Goal: Obtain resource: Download file/media

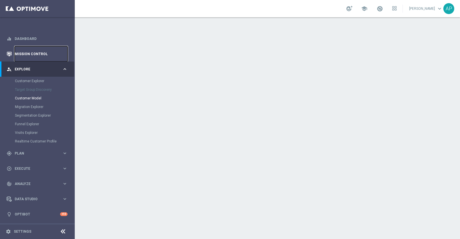
click at [39, 52] on link "Mission Control" at bounding box center [41, 53] width 53 height 15
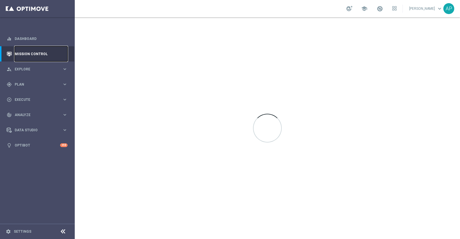
click at [39, 52] on link "Mission Control" at bounding box center [41, 53] width 53 height 15
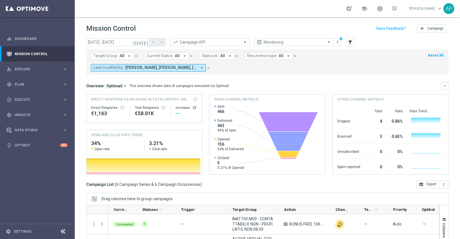
click at [144, 42] on icon "today" at bounding box center [141, 42] width 16 height 5
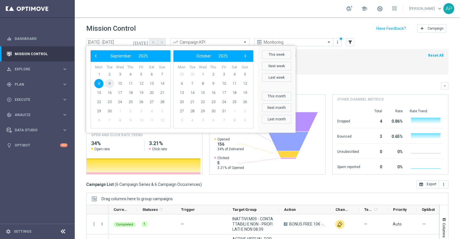
click at [111, 83] on span "9" at bounding box center [109, 83] width 9 height 9
type input "09 Sep 2025 - 09 Sep 2025"
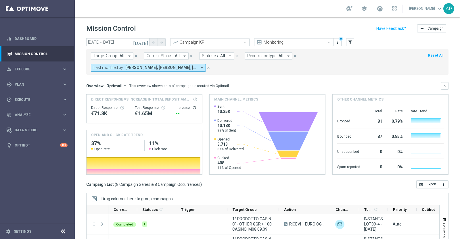
click at [292, 77] on mini-dashboard "Overview: Optimail arrow_drop_down This overview shows data of campaigns execut…" at bounding box center [267, 128] width 362 height 106
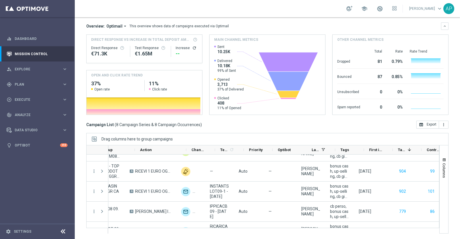
scroll to position [0, 165]
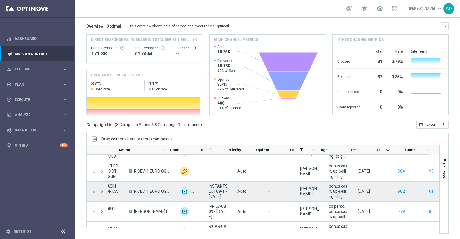
click at [397, 190] on button "902" at bounding box center [401, 191] width 8 height 7
click at [426, 193] on button "101" at bounding box center [430, 191] width 8 height 7
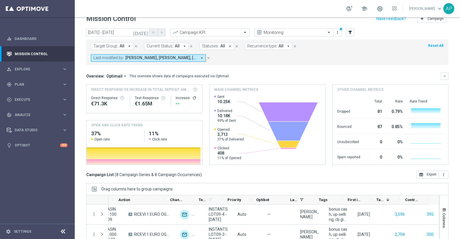
scroll to position [0, 0]
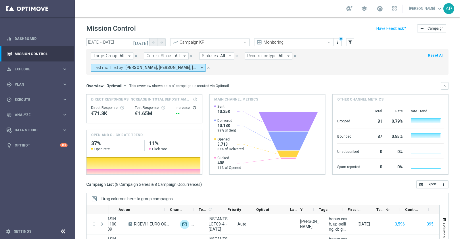
click at [303, 25] on div "Mission Control add Campaign" at bounding box center [267, 28] width 362 height 11
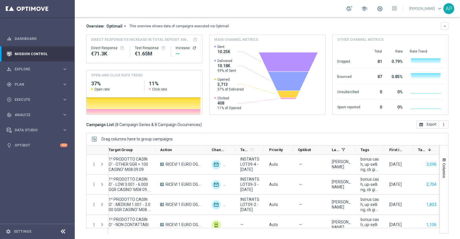
scroll to position [0, 165]
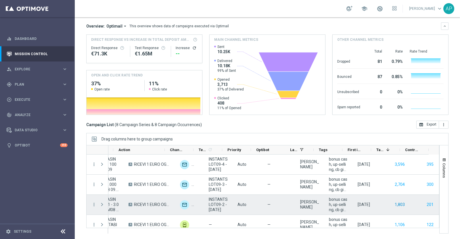
click at [394, 203] on button "1,803" at bounding box center [399, 204] width 11 height 7
click at [426, 206] on button "201" at bounding box center [430, 204] width 8 height 7
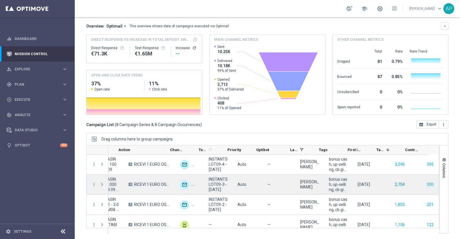
click at [394, 183] on button "2,704" at bounding box center [399, 184] width 11 height 7
click at [426, 183] on button "300" at bounding box center [430, 184] width 8 height 7
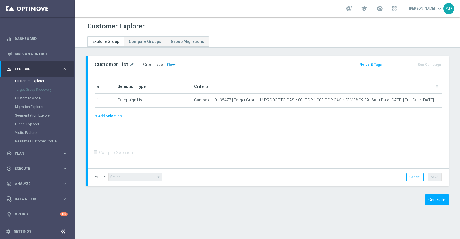
click at [167, 65] on span "Show" at bounding box center [170, 65] width 9 height 4
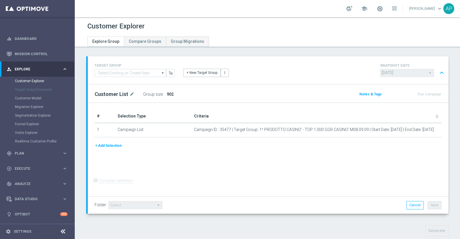
scroll to position [108, 0]
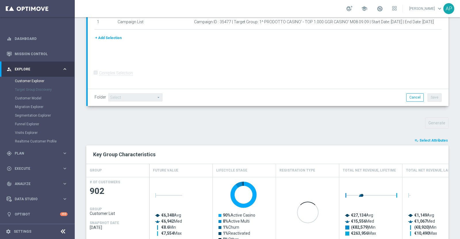
click at [427, 141] on span "Select Attributes" at bounding box center [433, 141] width 28 height 4
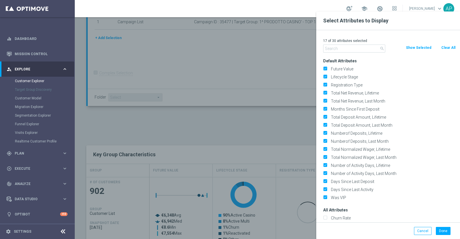
drag, startPoint x: 448, startPoint y: 48, endPoint x: 372, endPoint y: 51, distance: 76.5
click at [448, 49] on button "Clear All" at bounding box center [448, 48] width 15 height 6
checkbox input "false"
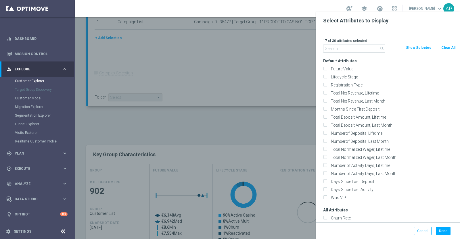
checkbox input "false"
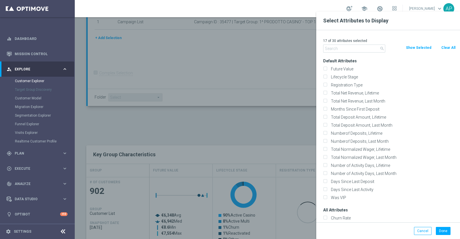
checkbox input "false"
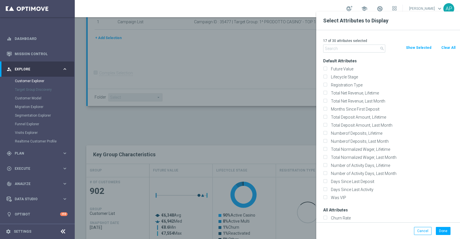
checkbox input "false"
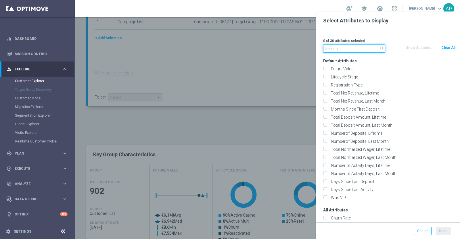
click at [338, 49] on input "text" at bounding box center [354, 49] width 62 height 8
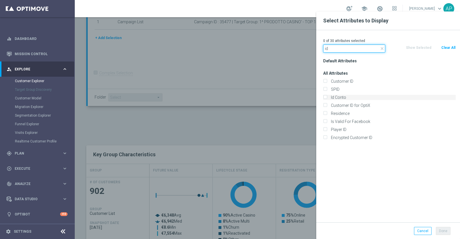
type input "id"
click at [335, 96] on label "Id Conto" at bounding box center [392, 97] width 127 height 5
click at [327, 96] on input "Id Conto" at bounding box center [325, 98] width 4 height 4
checkbox input "true"
click at [445, 230] on button "Done" at bounding box center [443, 231] width 15 height 8
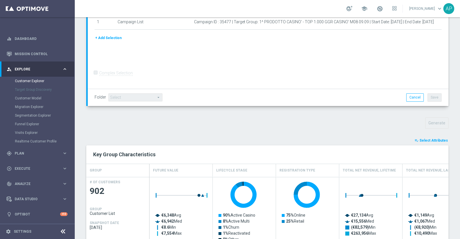
type input "Search"
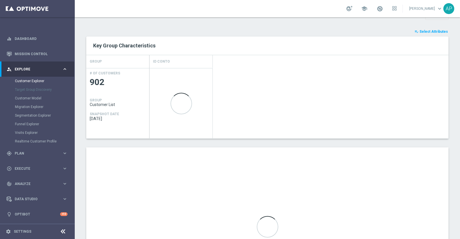
scroll to position [226, 0]
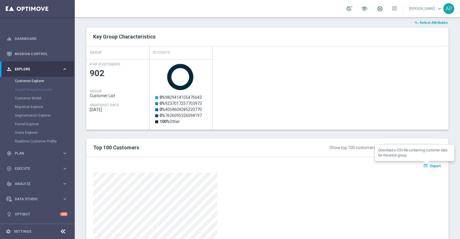
click at [430, 164] on span "Export" at bounding box center [435, 166] width 11 height 4
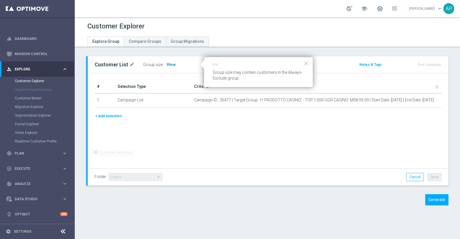
click at [168, 64] on span "Show" at bounding box center [170, 65] width 9 height 4
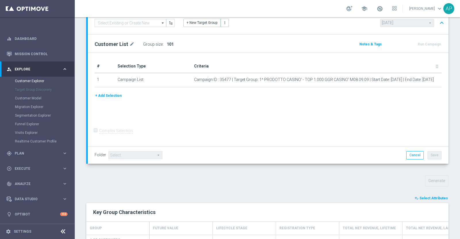
scroll to position [108, 0]
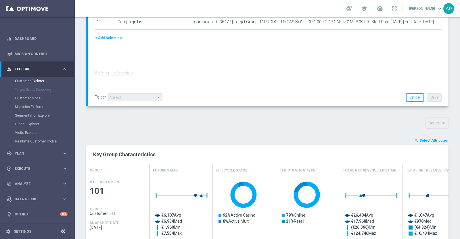
click at [422, 139] on span "Select Attributes" at bounding box center [433, 141] width 28 height 4
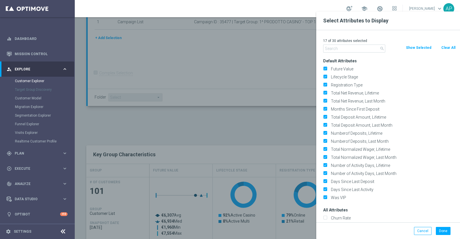
drag, startPoint x: 449, startPoint y: 46, endPoint x: 379, endPoint y: 51, distance: 69.8
click at [449, 46] on button "Clear All" at bounding box center [448, 48] width 15 height 6
checkbox input "false"
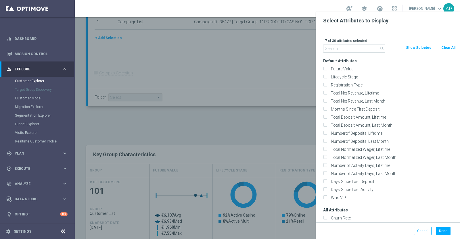
checkbox input "false"
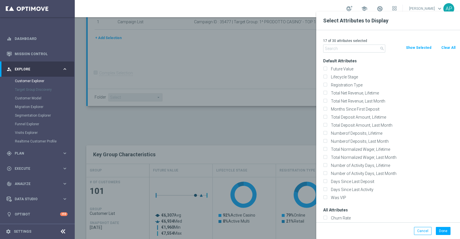
checkbox input "false"
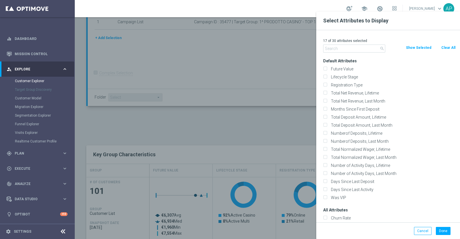
checkbox input "false"
click at [352, 49] on input "text" at bounding box center [354, 49] width 62 height 8
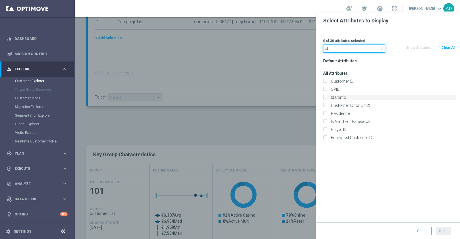
type input "id"
click at [344, 96] on label "Id Conto" at bounding box center [392, 97] width 127 height 5
click at [327, 96] on input "Id Conto" at bounding box center [325, 98] width 4 height 4
checkbox input "true"
click at [443, 229] on button "Done" at bounding box center [443, 231] width 15 height 8
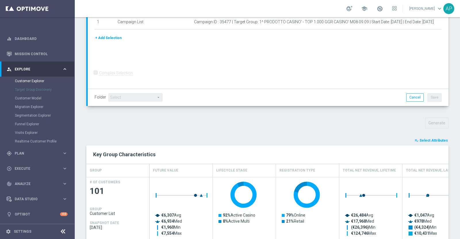
type input "Search"
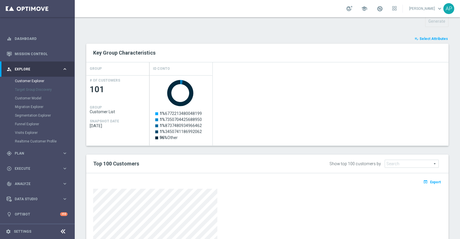
scroll to position [287, 0]
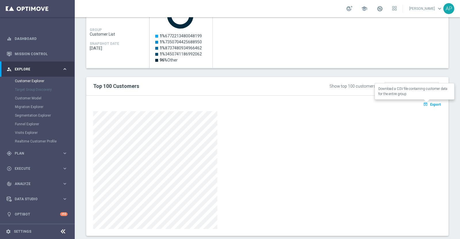
click at [430, 103] on span "Export" at bounding box center [435, 105] width 11 height 4
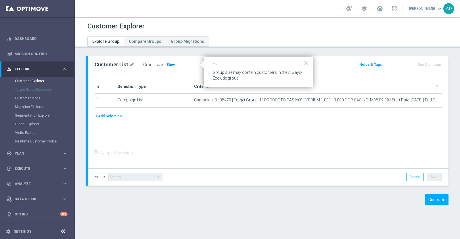
click at [169, 64] on span "Show" at bounding box center [170, 65] width 9 height 4
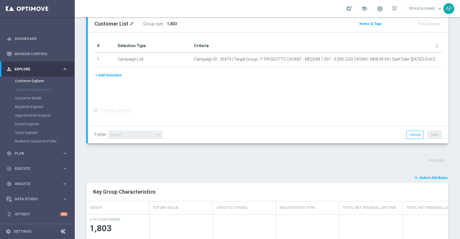
scroll to position [82, 0]
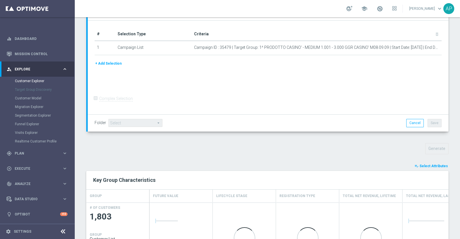
click at [428, 166] on span "Select Attributes" at bounding box center [433, 166] width 28 height 4
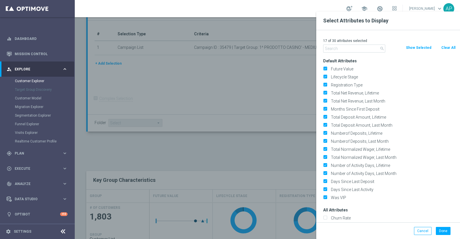
click at [447, 47] on button "Clear All" at bounding box center [448, 48] width 15 height 6
checkbox input "false"
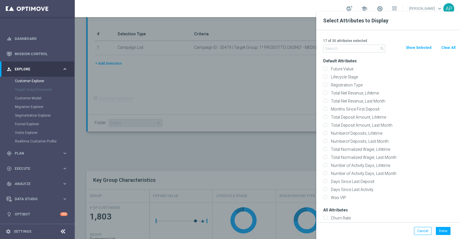
checkbox input "false"
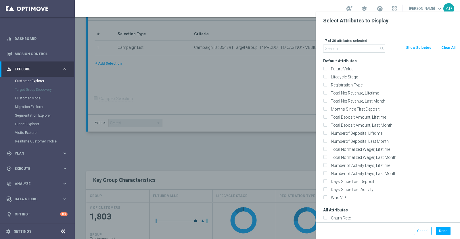
checkbox input "false"
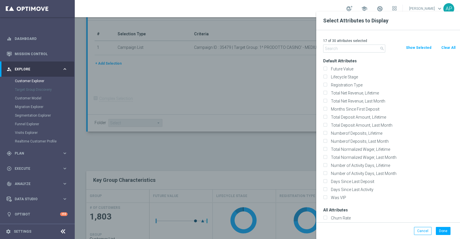
checkbox input "false"
click at [346, 46] on input "text" at bounding box center [354, 49] width 62 height 8
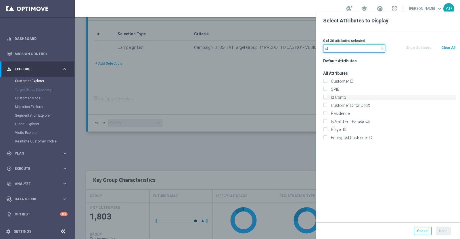
type input "id"
click at [338, 97] on label "Id Conto" at bounding box center [392, 97] width 127 height 5
click at [327, 97] on input "Id Conto" at bounding box center [325, 98] width 4 height 4
checkbox input "true"
click at [442, 231] on button "Done" at bounding box center [443, 231] width 15 height 8
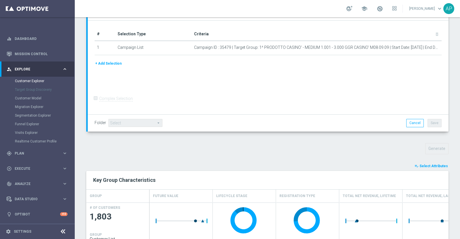
type input "Search"
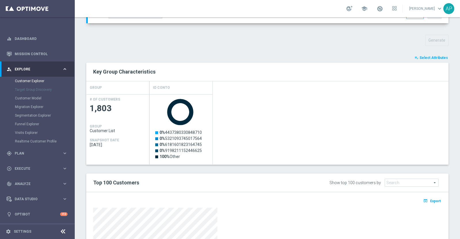
scroll to position [226, 0]
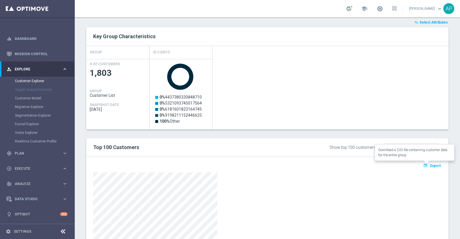
click at [430, 165] on span "Export" at bounding box center [435, 166] width 11 height 4
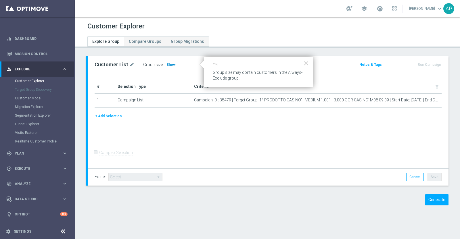
click at [170, 65] on span "Show" at bounding box center [170, 65] width 9 height 4
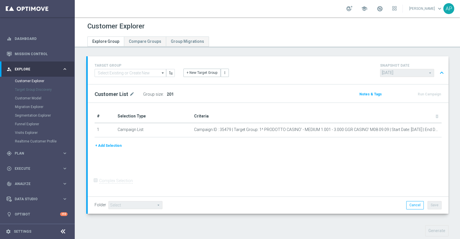
scroll to position [143, 0]
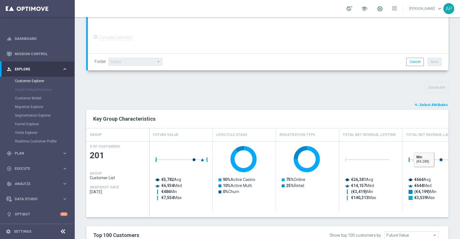
click at [425, 103] on span "Select Attributes" at bounding box center [433, 105] width 28 height 4
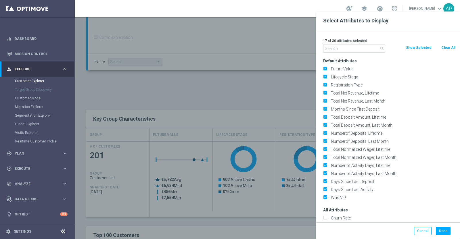
click at [448, 47] on button "Clear All" at bounding box center [448, 48] width 15 height 6
checkbox input "false"
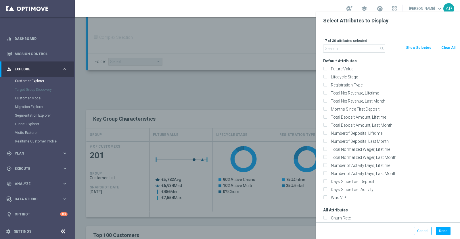
checkbox input "false"
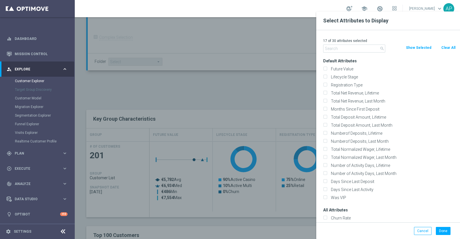
checkbox input "false"
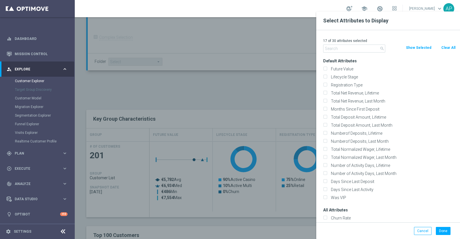
checkbox input "false"
click at [348, 45] on input "text" at bounding box center [354, 49] width 62 height 8
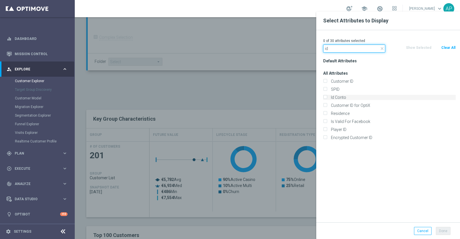
type input "id"
click at [338, 98] on label "Id Conto" at bounding box center [392, 97] width 127 height 5
click at [327, 98] on input "Id Conto" at bounding box center [325, 98] width 4 height 4
checkbox input "true"
click at [446, 229] on button "Done" at bounding box center [443, 231] width 15 height 8
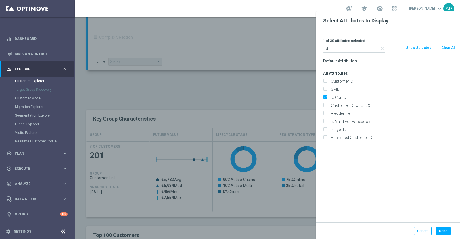
type input "Search"
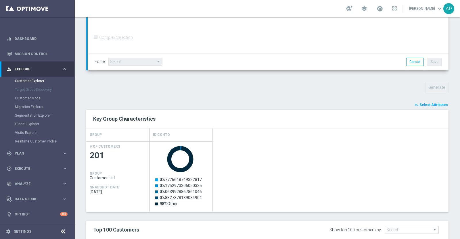
scroll to position [298, 0]
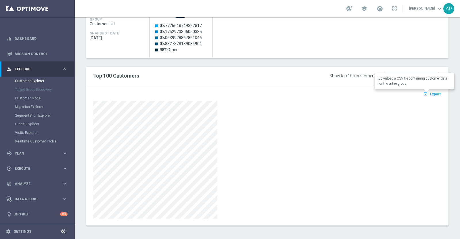
click at [431, 92] on span "Export" at bounding box center [435, 94] width 11 height 4
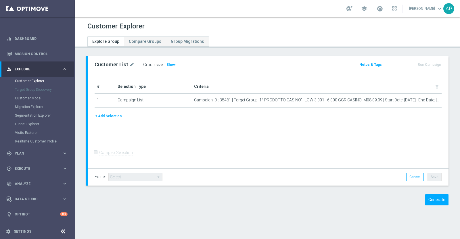
click at [172, 68] on div "Customer List mode_edit Group size : Show Notes & Tags Run Campaign" at bounding box center [268, 64] width 361 height 17
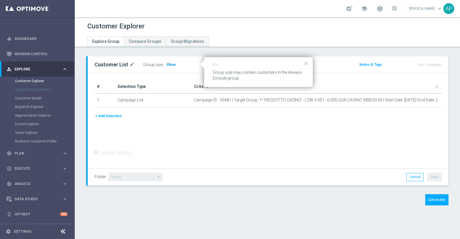
click at [167, 64] on span "Show" at bounding box center [170, 65] width 9 height 4
click at [167, 64] on span at bounding box center [168, 64] width 4 height 4
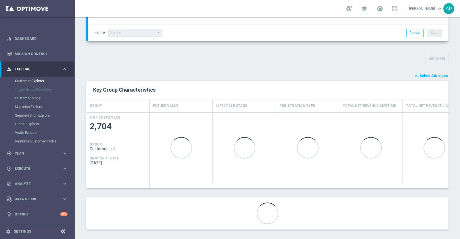
scroll to position [177, 0]
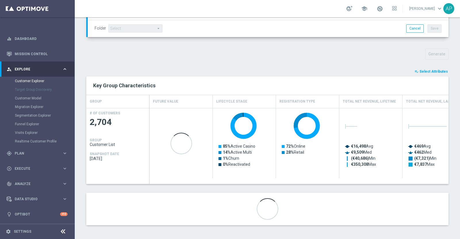
click at [424, 72] on span "Select Attributes" at bounding box center [433, 72] width 28 height 4
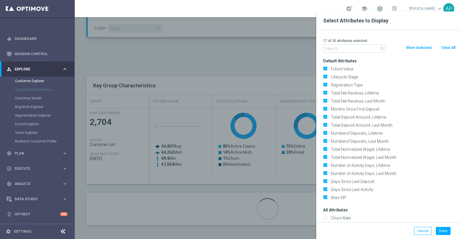
click at [448, 48] on button "Clear All" at bounding box center [448, 48] width 15 height 6
checkbox input "false"
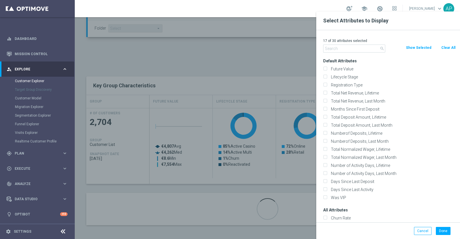
checkbox input "false"
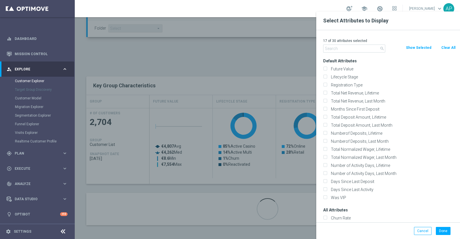
checkbox input "false"
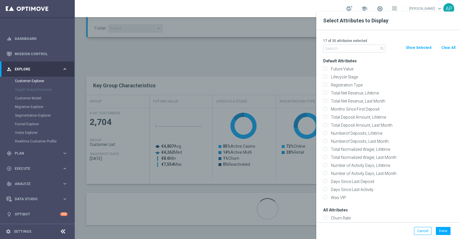
checkbox input "false"
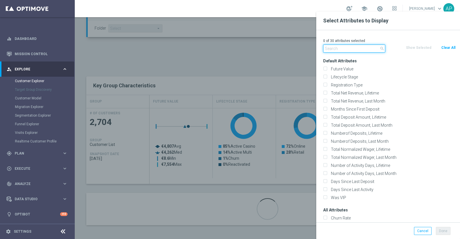
click at [333, 47] on input "text" at bounding box center [354, 49] width 62 height 8
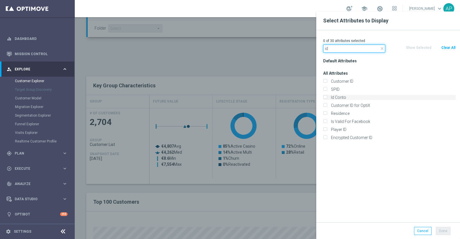
type input "id"
click at [341, 97] on label "Id Conto" at bounding box center [392, 97] width 127 height 5
click at [327, 97] on input "Id Conto" at bounding box center [325, 98] width 4 height 4
checkbox input "true"
click at [444, 229] on button "Done" at bounding box center [443, 231] width 15 height 8
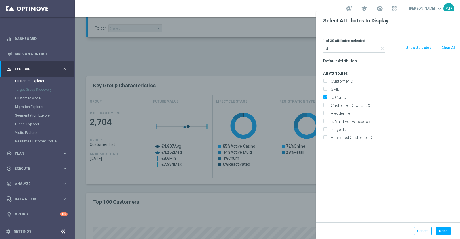
drag, startPoint x: 443, startPoint y: 229, endPoint x: 388, endPoint y: 186, distance: 69.9
click at [444, 228] on div "Select Attributes to Display 1 of 30 attributes selected close id Clear All Sho…" at bounding box center [388, 130] width 144 height 239
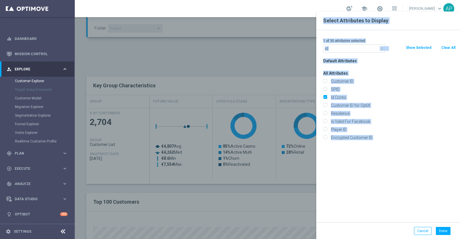
type input "Search"
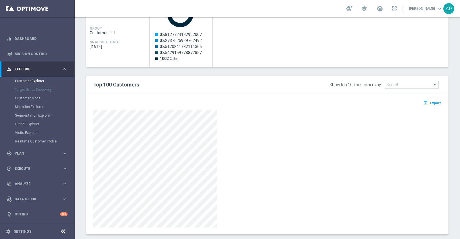
scroll to position [298, 0]
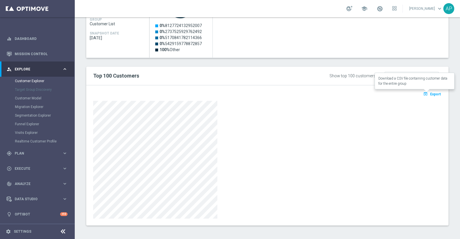
click at [432, 92] on span "Export" at bounding box center [435, 94] width 11 height 4
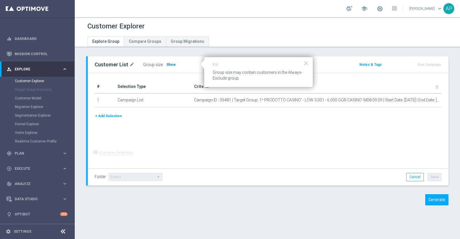
click at [168, 63] on span "Show" at bounding box center [170, 65] width 9 height 4
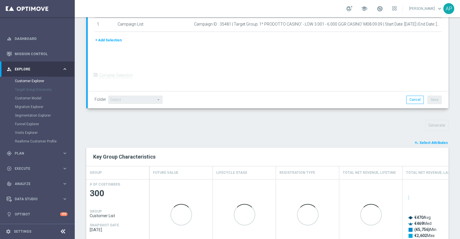
scroll to position [143, 0]
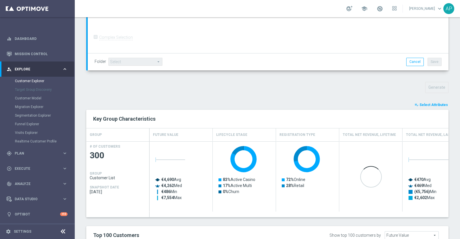
click at [426, 103] on span "Select Attributes" at bounding box center [433, 105] width 28 height 4
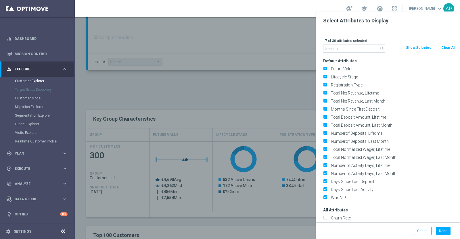
click at [445, 45] on button "Clear All" at bounding box center [448, 48] width 15 height 6
checkbox input "false"
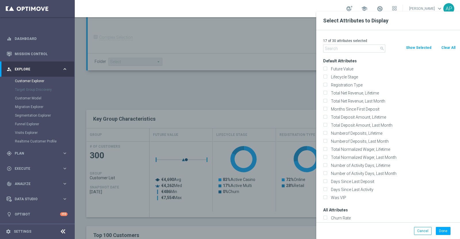
checkbox input "false"
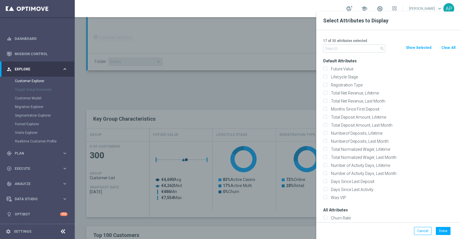
checkbox input "false"
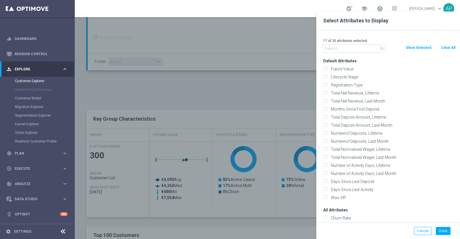
checkbox input "false"
click at [342, 47] on input "text" at bounding box center [354, 49] width 62 height 8
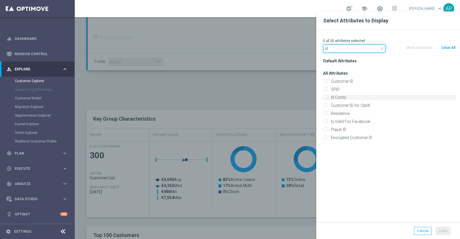
type input "id"
click at [346, 97] on label "Id Conto" at bounding box center [392, 97] width 127 height 5
click at [327, 97] on input "Id Conto" at bounding box center [325, 98] width 4 height 4
checkbox input "true"
click at [443, 228] on button "Done" at bounding box center [443, 231] width 15 height 8
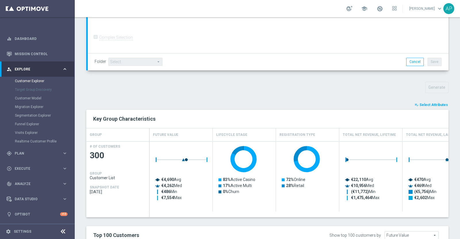
type input "Search"
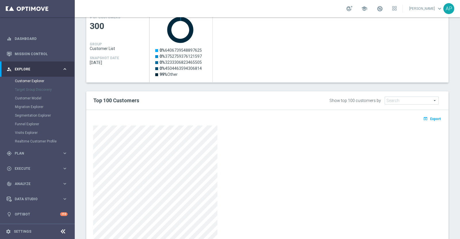
scroll to position [287, 0]
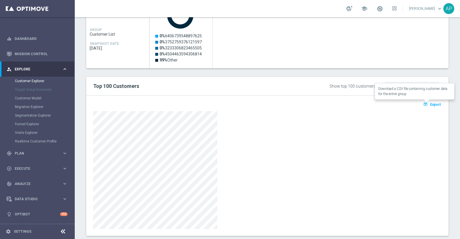
click at [430, 103] on span "Export" at bounding box center [435, 105] width 11 height 4
click at [299, 132] on div at bounding box center [267, 170] width 348 height 118
